Goal: Check status: Check status

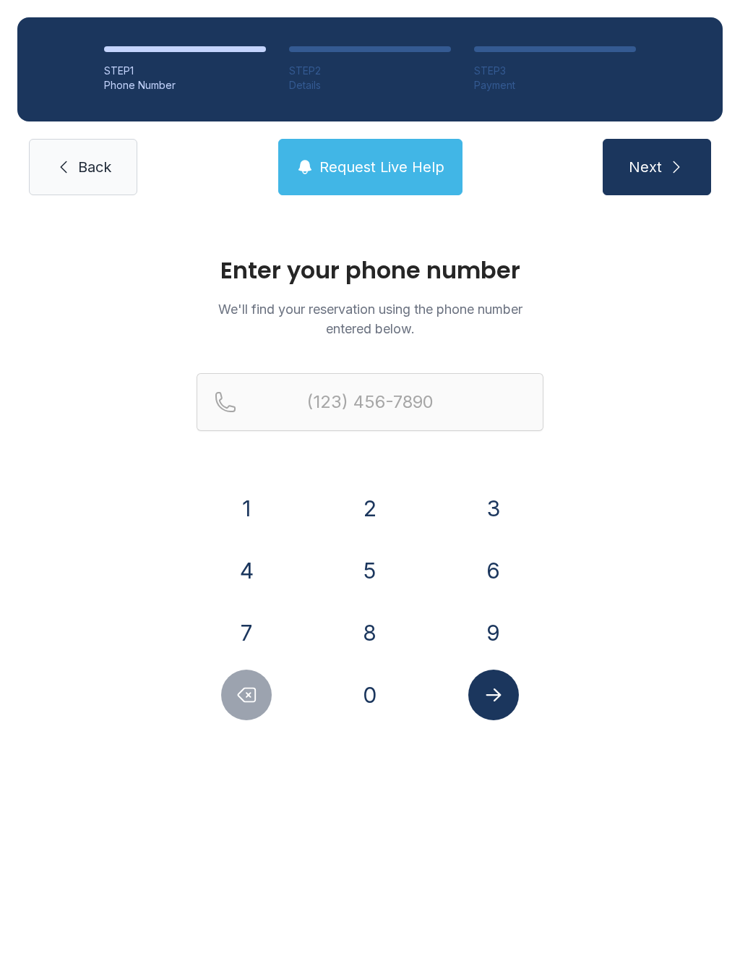
click at [500, 513] on button "3" at bounding box center [493, 508] width 51 height 51
click at [374, 685] on button "0" at bounding box center [370, 694] width 51 height 51
click at [479, 518] on button "3" at bounding box center [493, 508] width 51 height 51
click at [261, 623] on button "7" at bounding box center [246, 632] width 51 height 51
click at [364, 514] on button "2" at bounding box center [370, 508] width 51 height 51
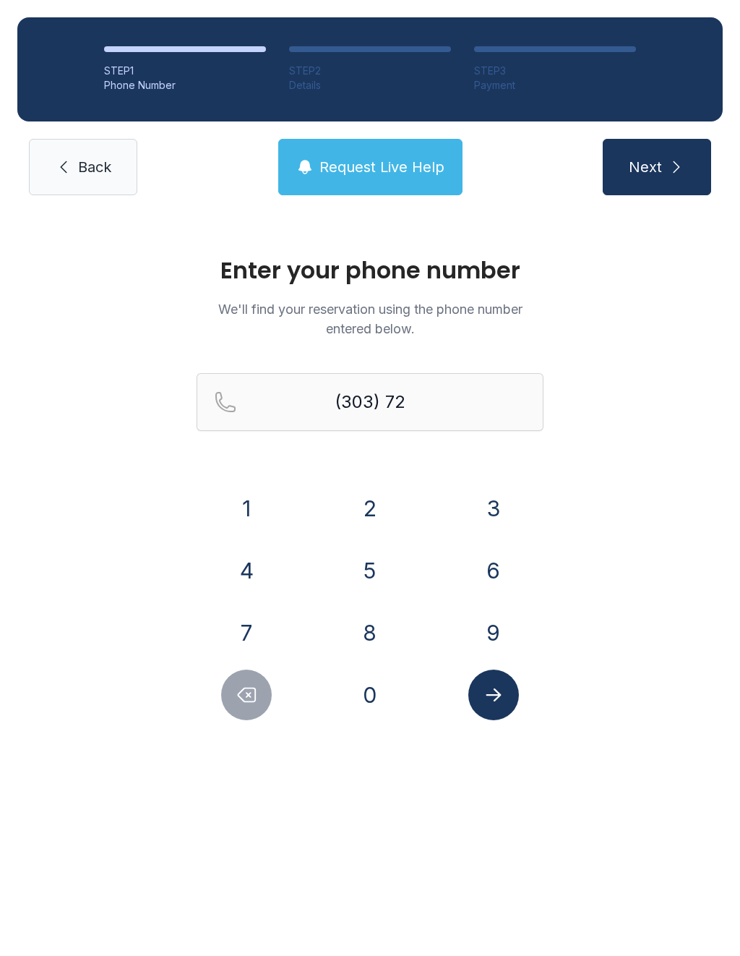
click at [370, 560] on button "5" at bounding box center [370, 570] width 51 height 51
click at [498, 503] on button "3" at bounding box center [493, 508] width 51 height 51
click at [492, 634] on button "9" at bounding box center [493, 632] width 51 height 51
click at [498, 523] on button "3" at bounding box center [493, 508] width 51 height 51
click at [505, 578] on button "6" at bounding box center [493, 570] width 51 height 51
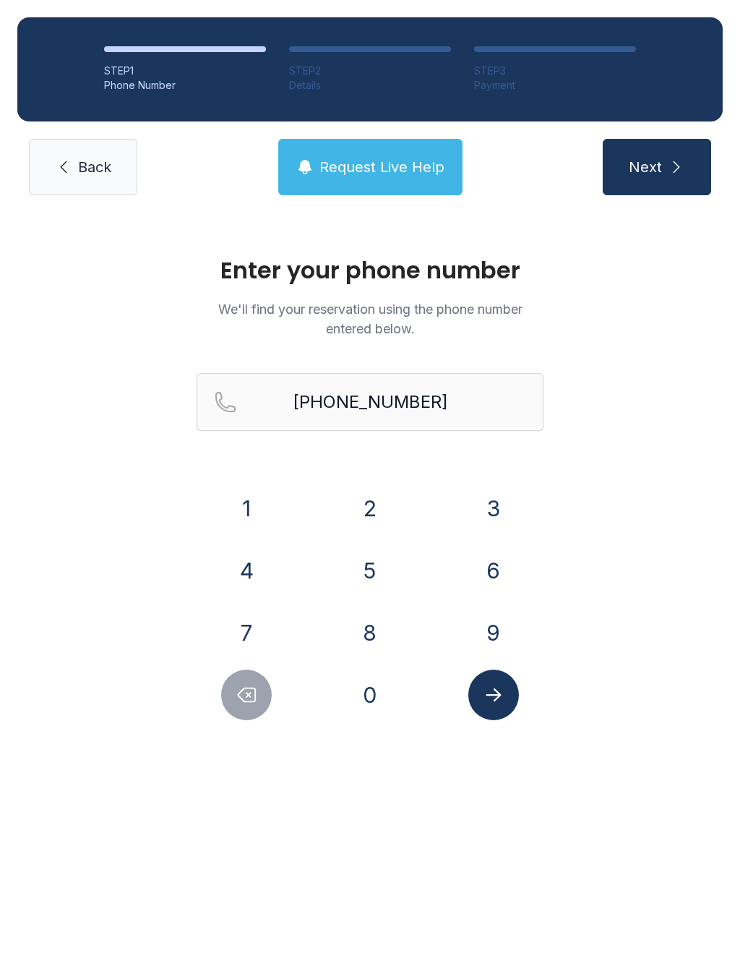
click at [492, 693] on icon "Submit lookup form" at bounding box center [494, 695] width 22 height 22
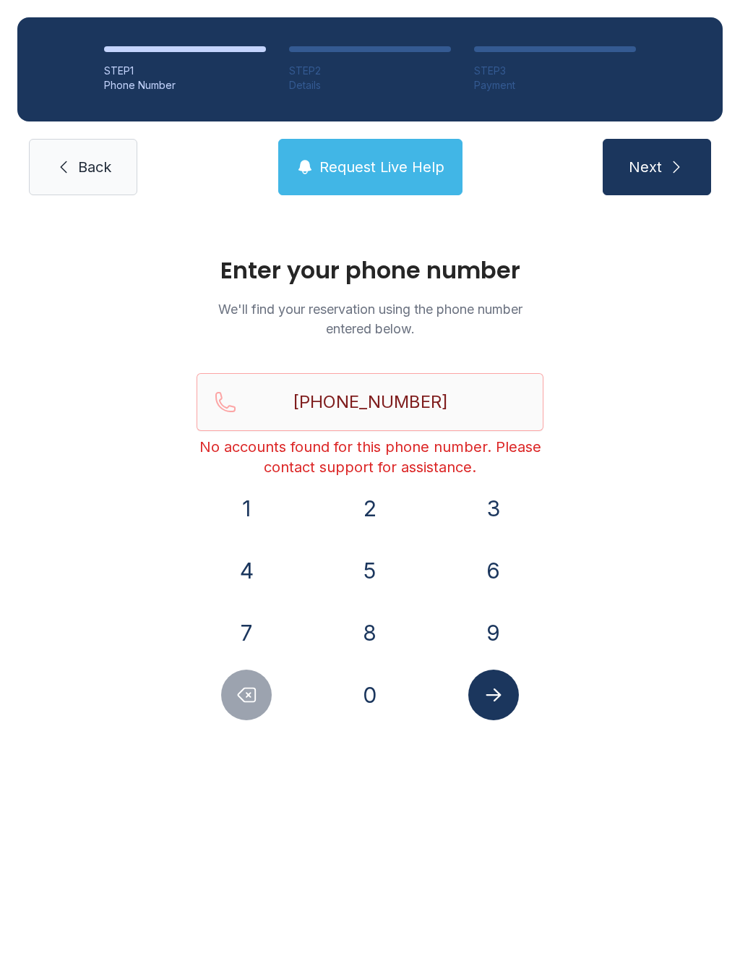
click at [253, 695] on icon "Delete number" at bounding box center [247, 695] width 22 height 22
click at [252, 695] on icon "Delete number" at bounding box center [247, 695] width 22 height 22
click at [253, 693] on icon "Delete number" at bounding box center [247, 695] width 22 height 22
click at [252, 692] on icon "Delete number" at bounding box center [247, 695] width 22 height 22
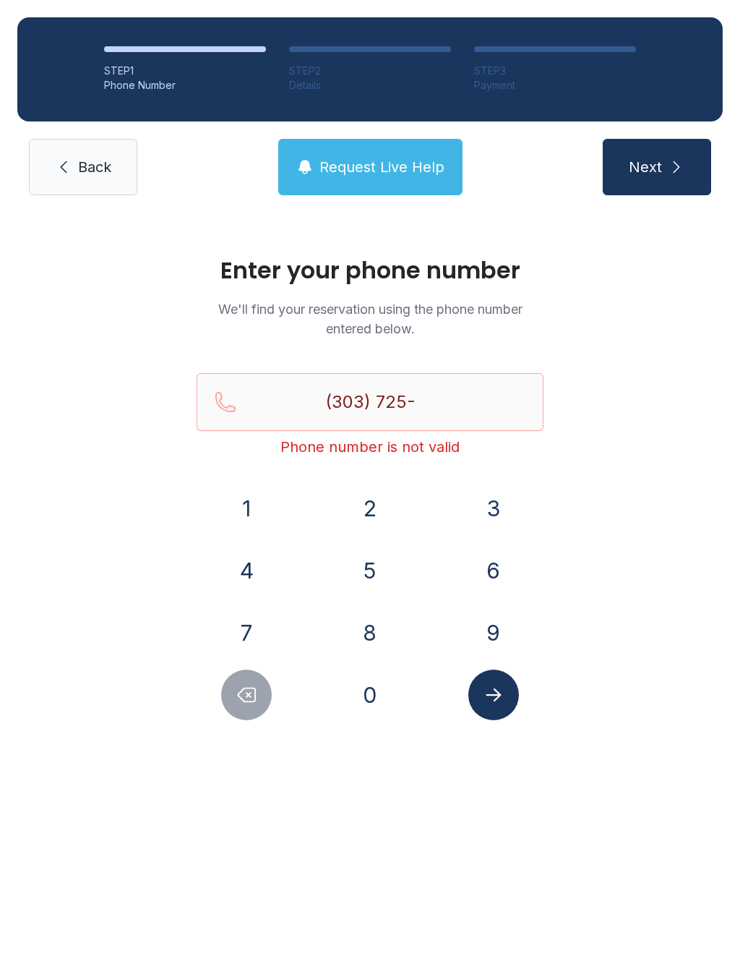
click at [254, 693] on icon "Delete number" at bounding box center [247, 695] width 22 height 22
click at [256, 698] on icon "Delete number" at bounding box center [247, 695] width 17 height 14
click at [253, 696] on icon "Delete number" at bounding box center [247, 695] width 22 height 22
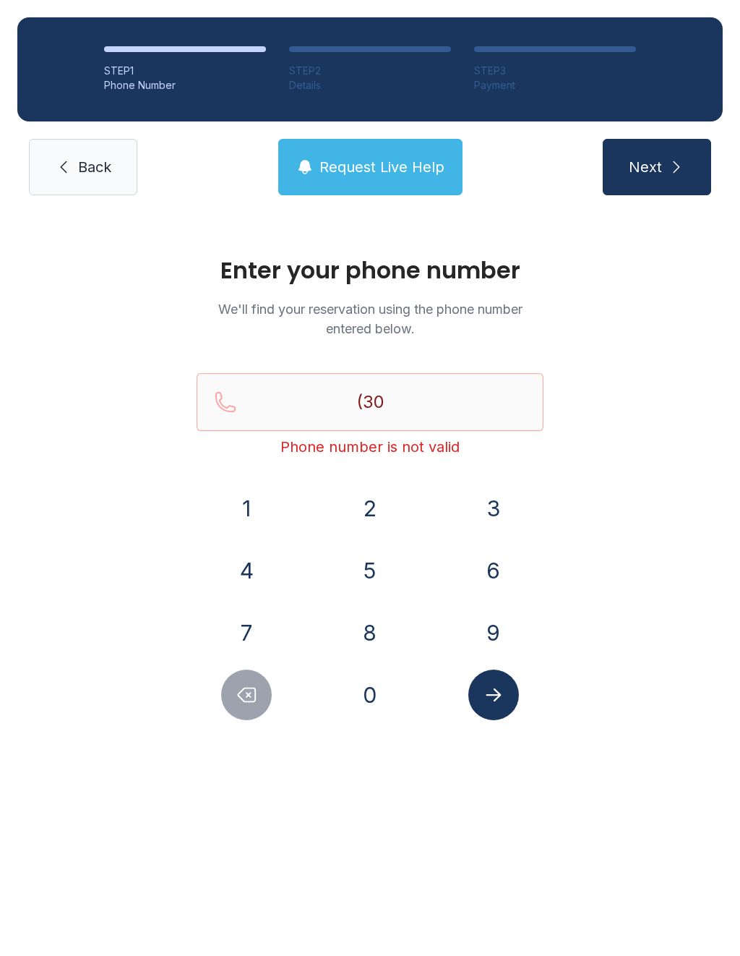
type input "(3"
click at [253, 696] on icon "Delete number" at bounding box center [247, 695] width 22 height 22
click at [260, 692] on button "Delete number" at bounding box center [246, 694] width 51 height 51
click at [80, 160] on span "Back" at bounding box center [94, 167] width 33 height 20
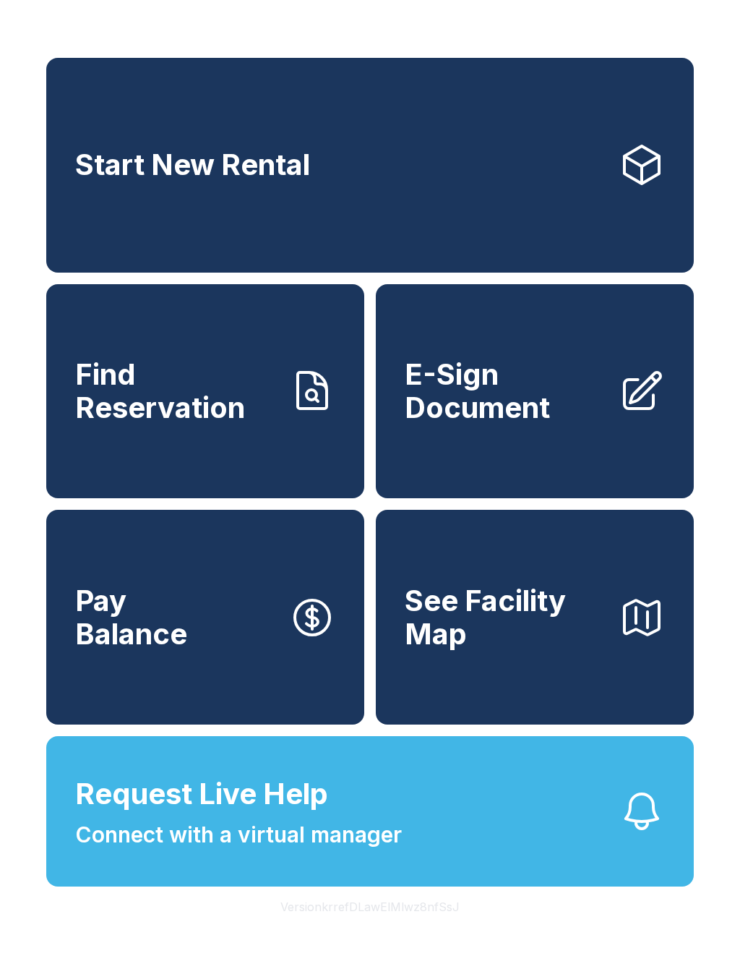
click at [428, 192] on link "Start New Rental" at bounding box center [370, 165] width 648 height 215
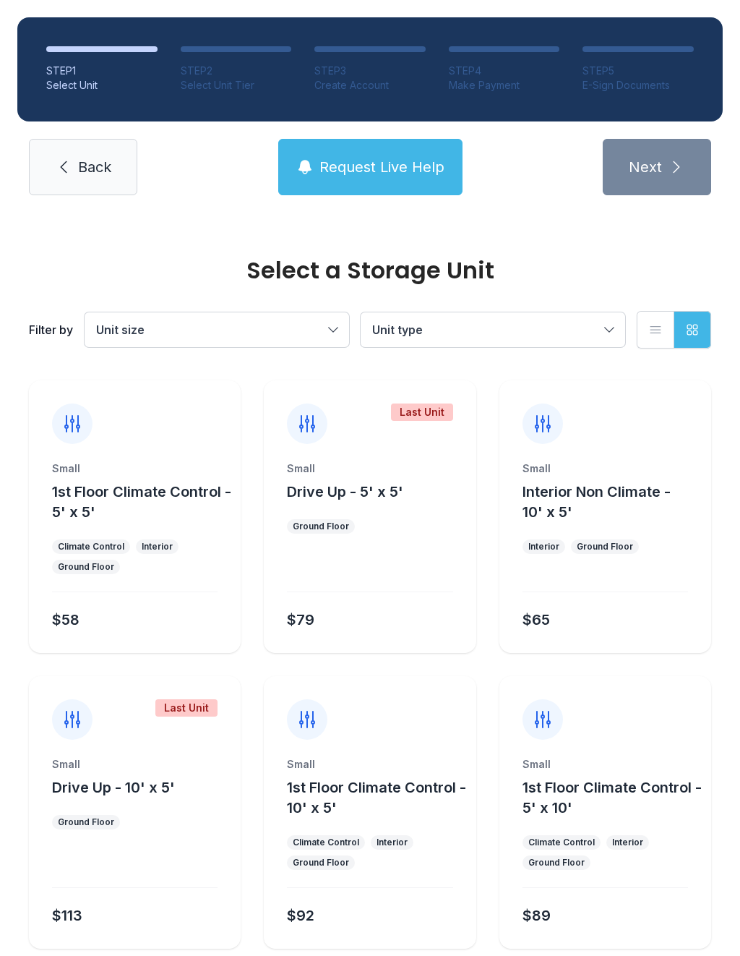
click at [81, 149] on link "Back" at bounding box center [83, 167] width 108 height 56
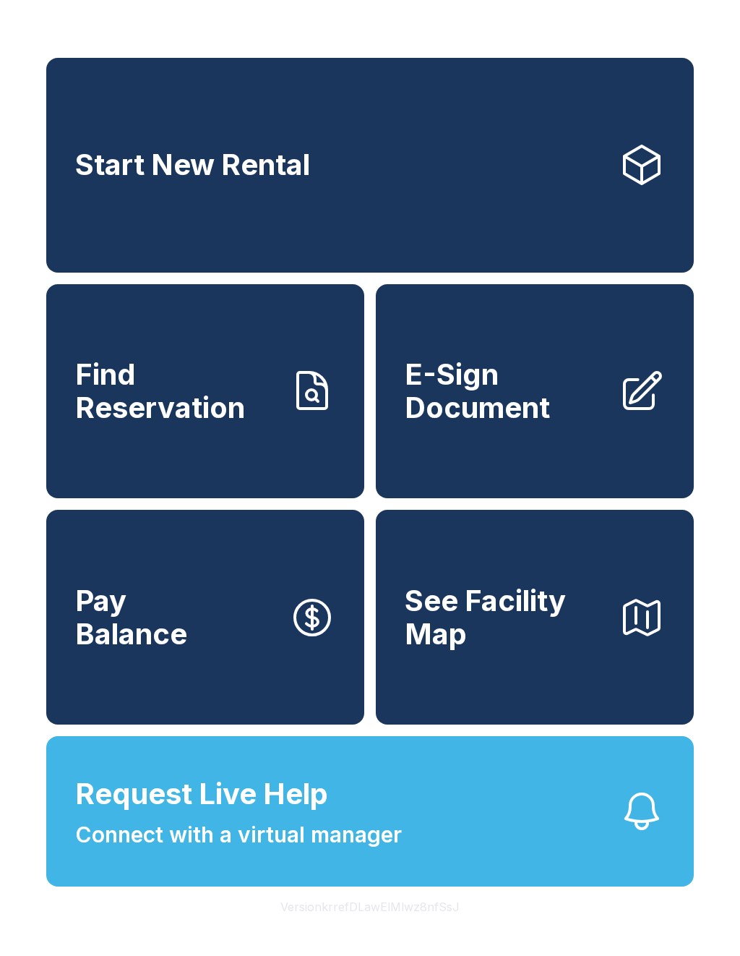
click at [292, 430] on link "Find Reservation" at bounding box center [205, 391] width 318 height 215
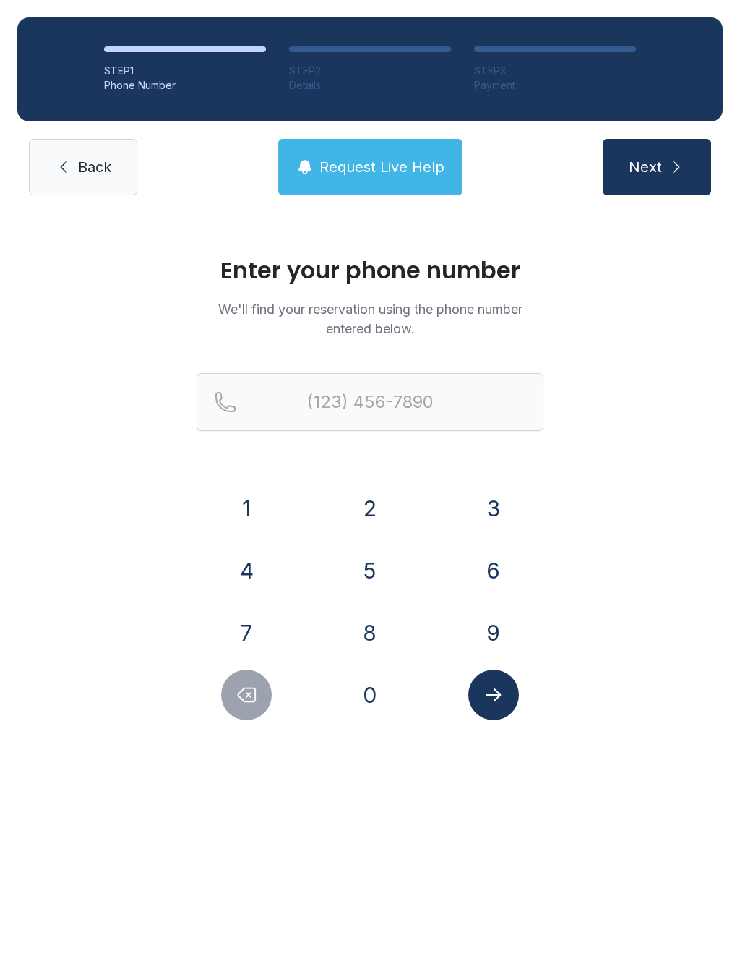
click at [487, 501] on button "3" at bounding box center [493, 508] width 51 height 51
click at [375, 687] on button "0" at bounding box center [370, 694] width 51 height 51
click at [486, 523] on button "3" at bounding box center [493, 508] width 51 height 51
click at [258, 630] on button "7" at bounding box center [246, 632] width 51 height 51
click at [364, 521] on button "2" at bounding box center [370, 508] width 51 height 51
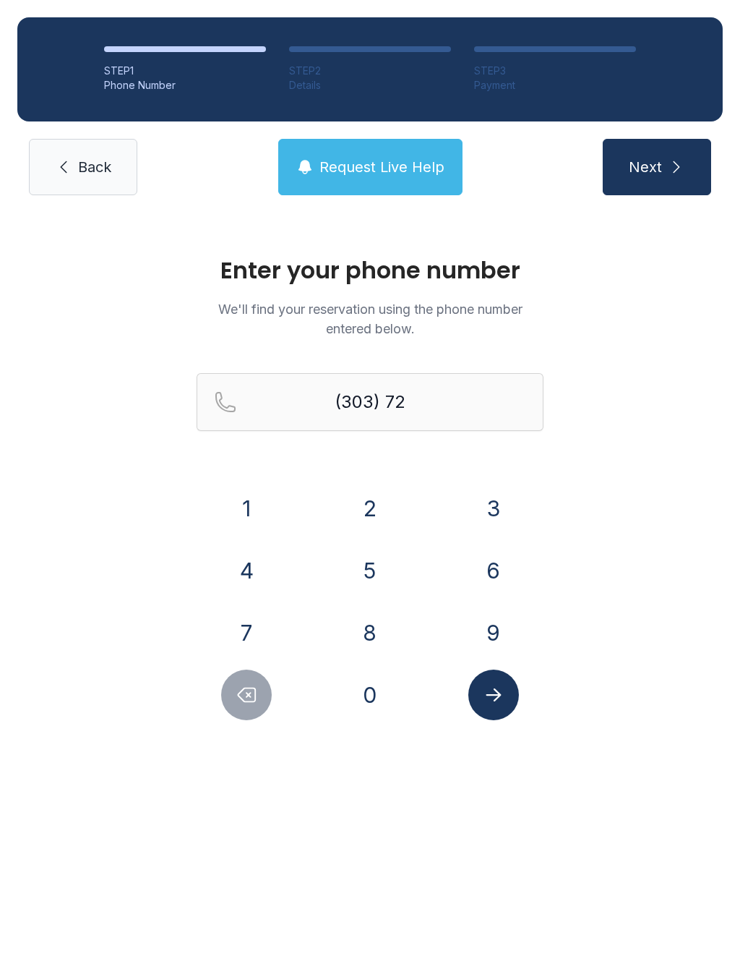
click at [367, 571] on button "5" at bounding box center [370, 570] width 51 height 51
click at [492, 512] on button "3" at bounding box center [493, 508] width 51 height 51
click at [488, 625] on button "9" at bounding box center [493, 632] width 51 height 51
click at [486, 518] on button "3" at bounding box center [493, 508] width 51 height 51
click at [496, 567] on button "6" at bounding box center [493, 570] width 51 height 51
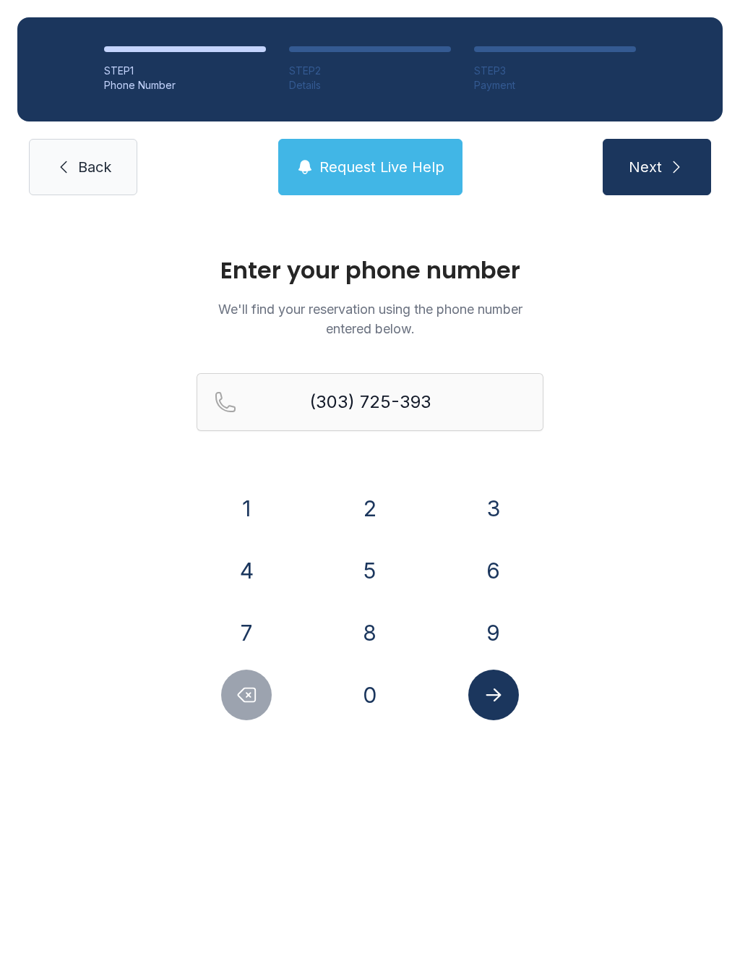
type input "[PHONE_NUMBER]"
click at [500, 697] on icon "Submit lookup form" at bounding box center [494, 695] width 22 height 22
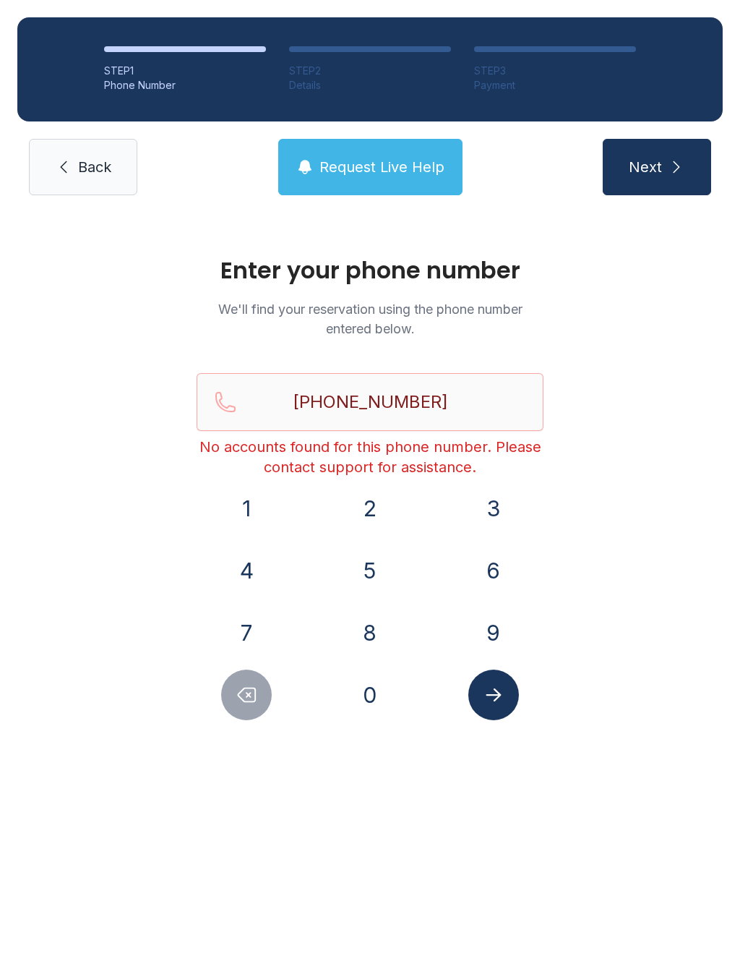
click at [102, 171] on span "Back" at bounding box center [94, 167] width 33 height 20
